Goal: Information Seeking & Learning: Learn about a topic

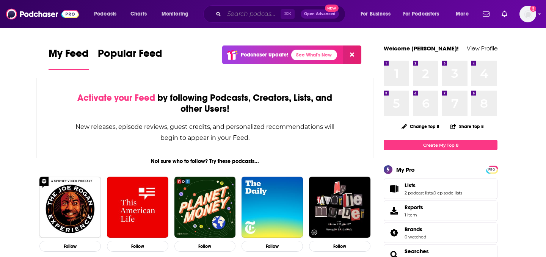
click at [278, 13] on input "Search podcasts, credits, & more..." at bounding box center [252, 14] width 57 height 12
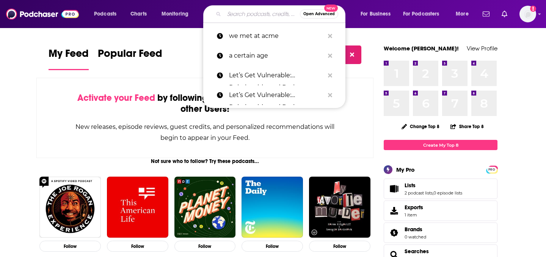
paste input "Everyday AI Podcast"
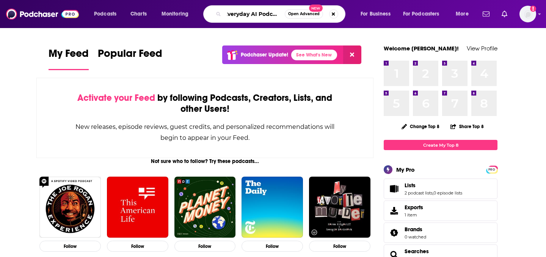
type input "Everyday AI Podcast"
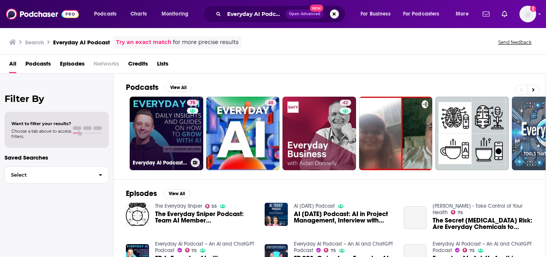
click at [155, 131] on link "75 Everyday AI Podcast – An AI and ChatGPT Podcast" at bounding box center [167, 134] width 74 height 74
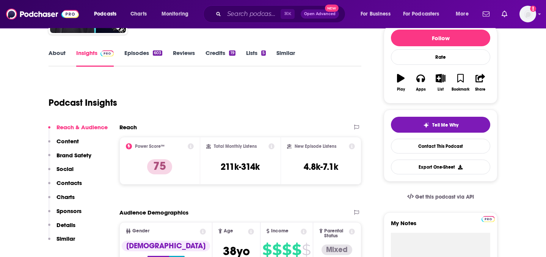
scroll to position [131, 0]
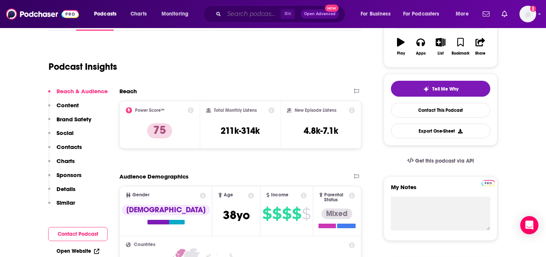
click at [263, 15] on input "Search podcasts, credits, & more..." at bounding box center [252, 14] width 57 height 12
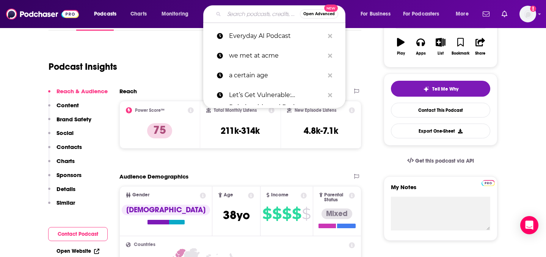
paste input "VUX World Podcast"
type input "VUX World Podcast"
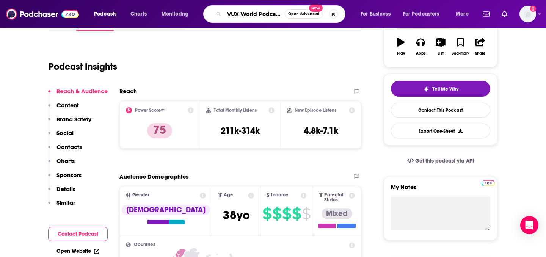
scroll to position [0, 0]
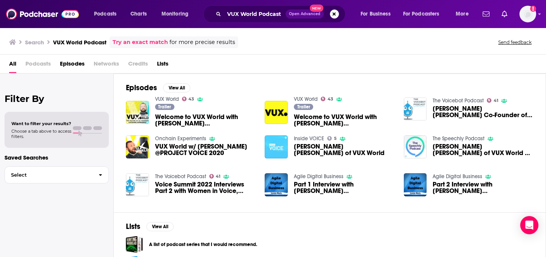
click at [187, 116] on span "Welcome to VUX World with [PERSON_NAME] [PERSON_NAME]" at bounding box center [205, 120] width 101 height 13
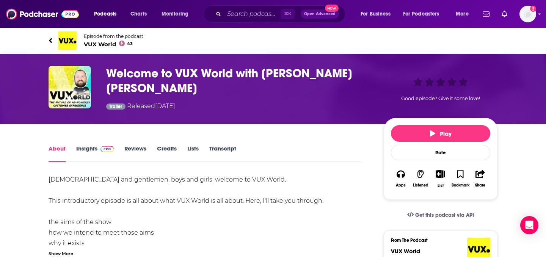
click at [96, 147] on link "Insights" at bounding box center [95, 153] width 38 height 17
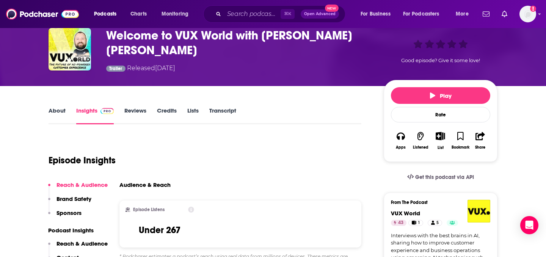
scroll to position [101, 0]
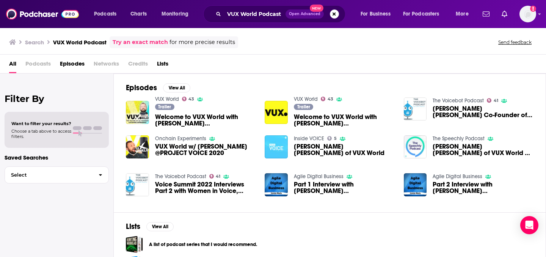
click at [297, 113] on div "Trailer Welcome to VUX World with [PERSON_NAME] [PERSON_NAME]" at bounding box center [344, 116] width 101 height 25
click at [307, 120] on span "Welcome to VUX World with [PERSON_NAME] [PERSON_NAME]" at bounding box center [344, 120] width 101 height 13
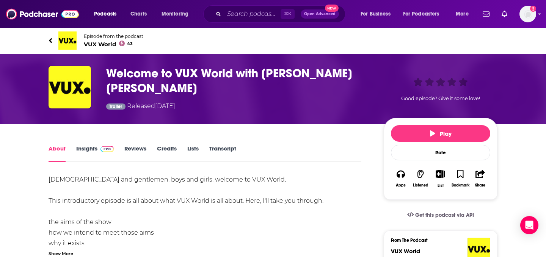
click at [95, 148] on link "Insights" at bounding box center [95, 153] width 38 height 17
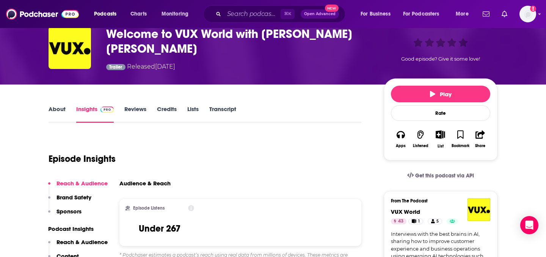
scroll to position [44, 0]
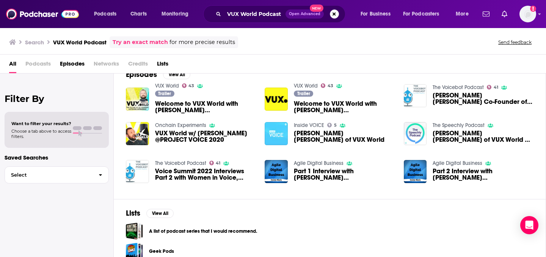
scroll to position [9, 0]
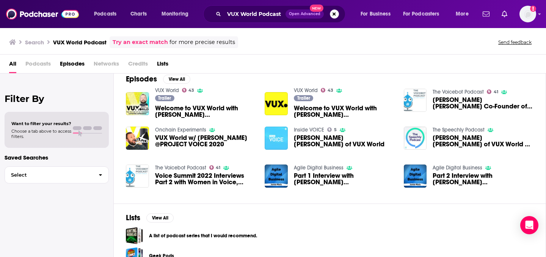
click at [159, 141] on span "VUX World w/ [PERSON_NAME] @PROJECT VOICE 2020" at bounding box center [205, 141] width 101 height 13
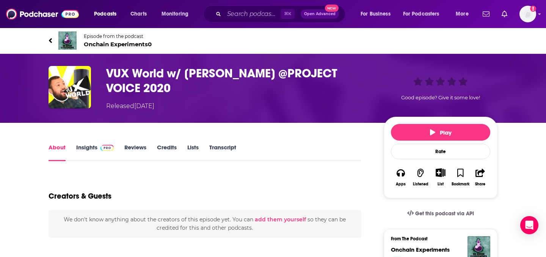
click at [99, 146] on span at bounding box center [105, 147] width 16 height 7
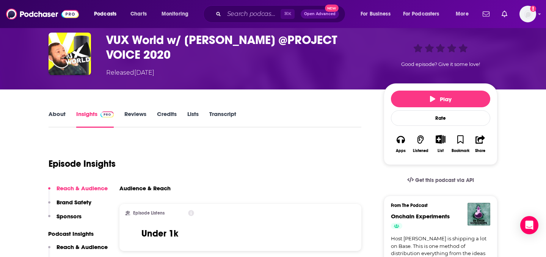
scroll to position [90, 0]
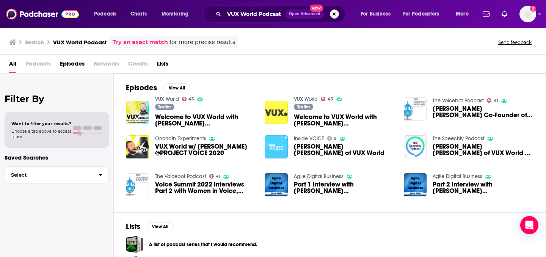
click at [270, 104] on img "Welcome to VUX World with Kane Simms" at bounding box center [276, 112] width 23 height 23
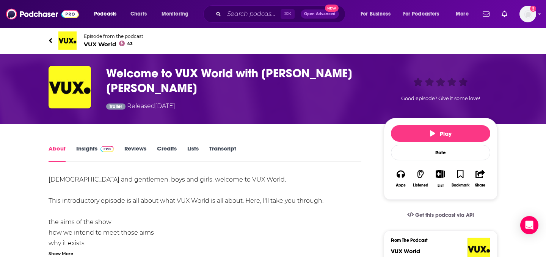
click at [95, 145] on link "Insights" at bounding box center [95, 153] width 38 height 17
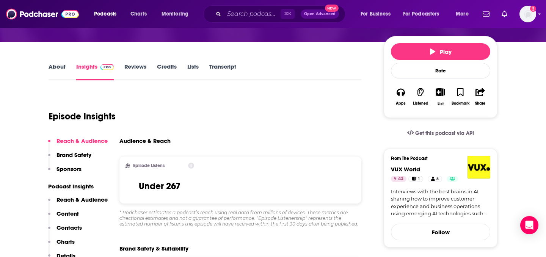
scroll to position [121, 0]
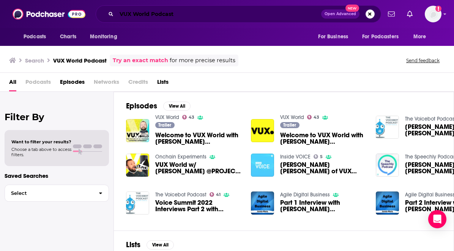
click at [151, 10] on input "VUX World Podcast" at bounding box center [218, 14] width 204 height 12
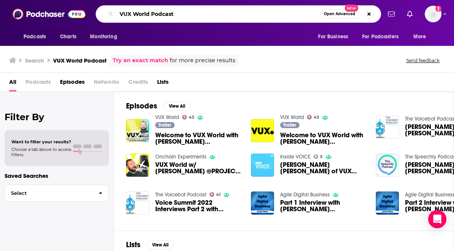
click at [151, 10] on input "VUX World Podcast" at bounding box center [218, 14] width 204 height 12
paste input "How I AI"
type input "How I AI Podcast"
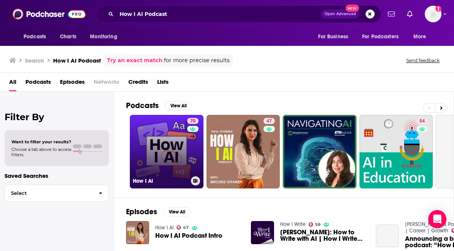
click at [161, 167] on link "70 How I AI" at bounding box center [167, 152] width 74 height 74
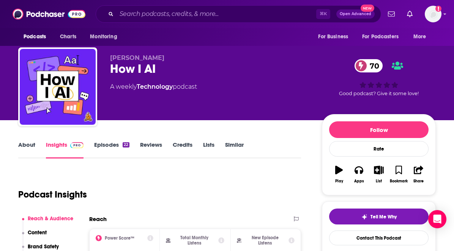
scroll to position [143, 0]
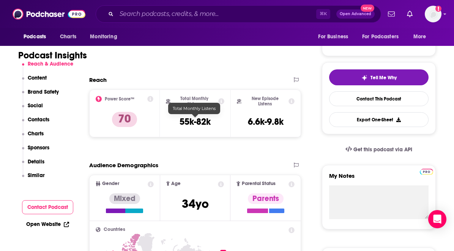
click at [184, 124] on h3 "55k-82k" at bounding box center [194, 121] width 31 height 11
copy div "55k-82k"
